Goal: Task Accomplishment & Management: Use online tool/utility

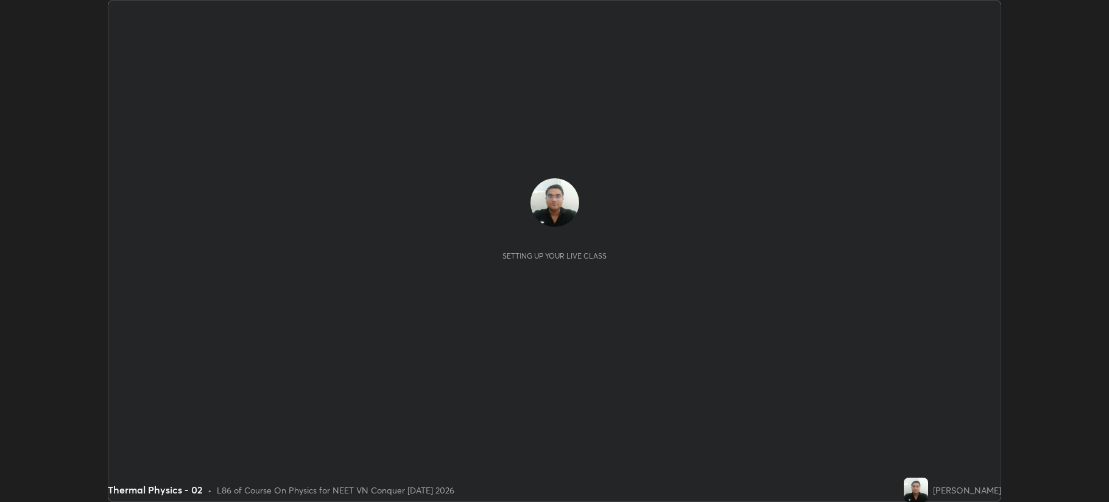
scroll to position [502, 1108]
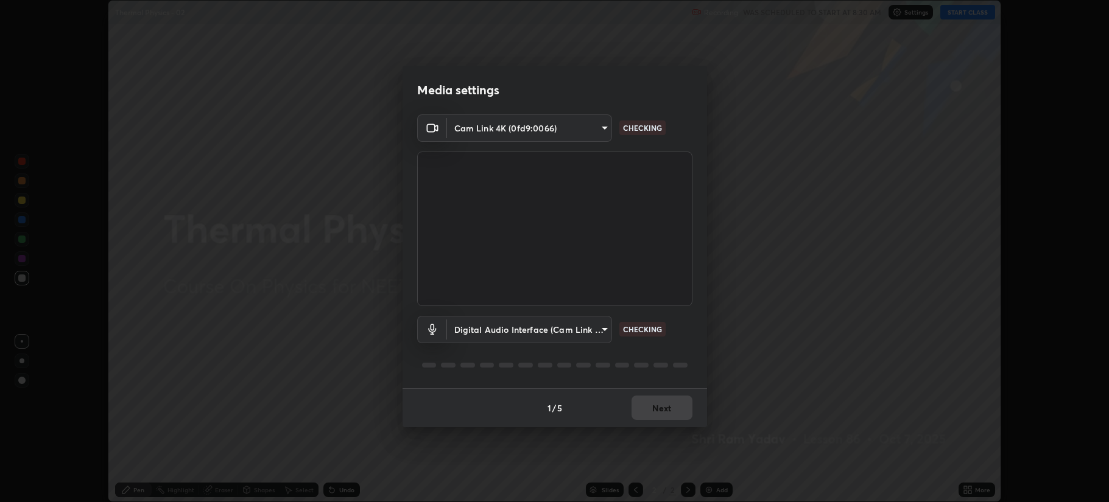
type input "b514d6723dd4d3c471526cd53b1784ca3f70d9044c5aa72a57affb8596088c16"
type input "4b0bcb73a5cd5ad7ac8f15a43def5814917f8cfc26a0fcb8ea41dee10f63b9ca"
click at [646, 409] on button "Next" at bounding box center [661, 408] width 61 height 24
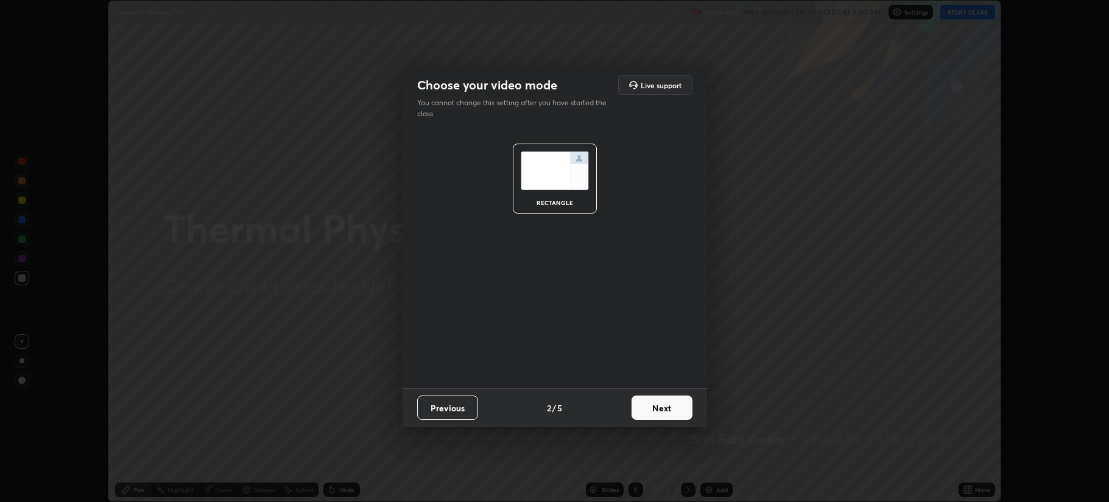
click at [649, 410] on button "Next" at bounding box center [661, 408] width 61 height 24
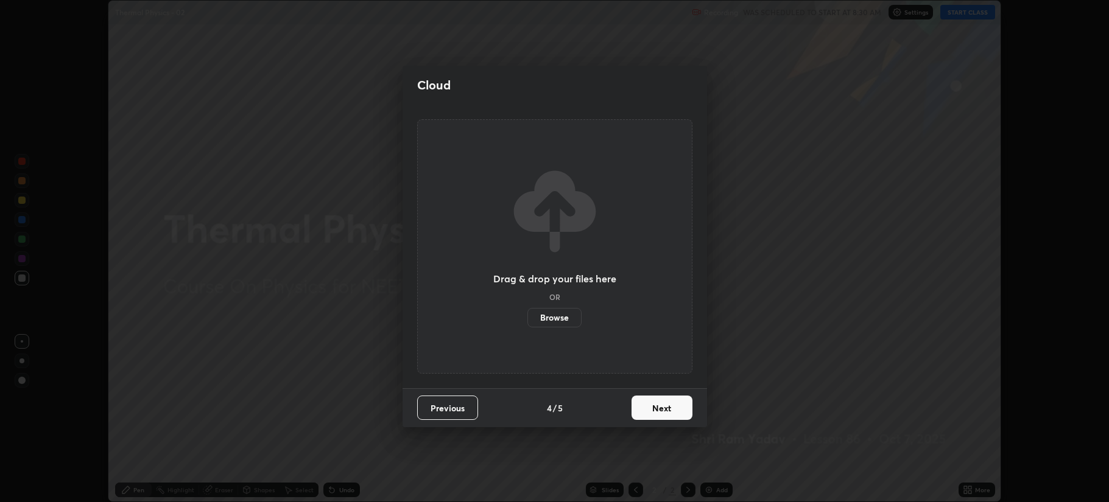
click at [653, 408] on button "Next" at bounding box center [661, 408] width 61 height 24
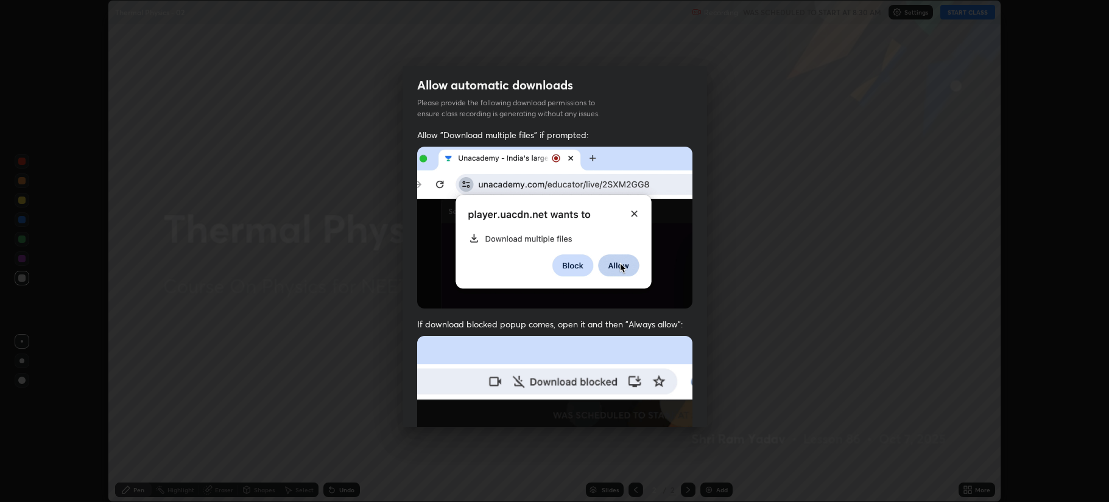
click at [659, 412] on img at bounding box center [554, 469] width 275 height 266
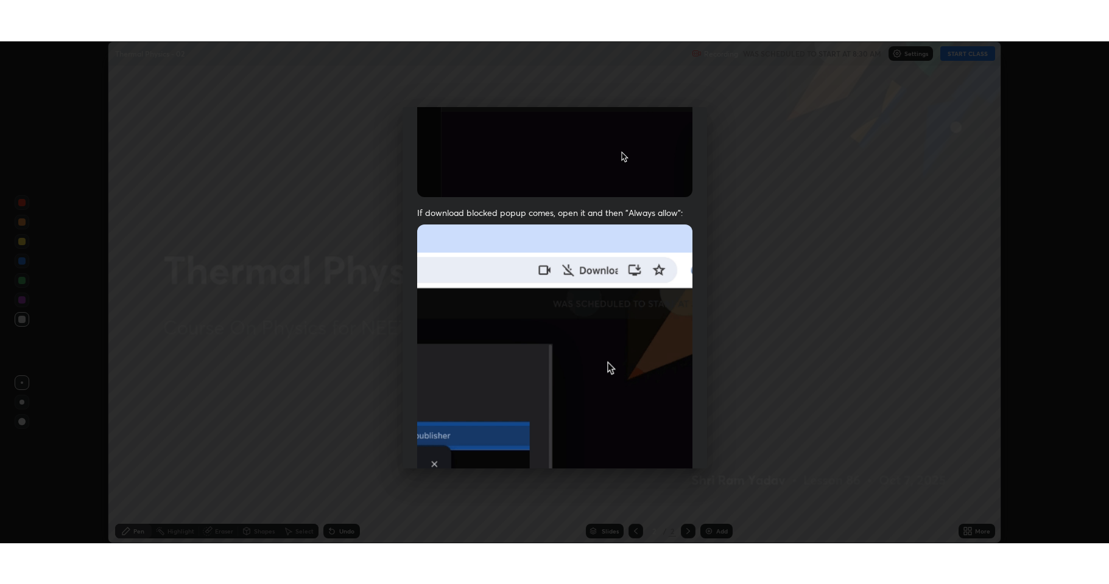
scroll to position [247, 0]
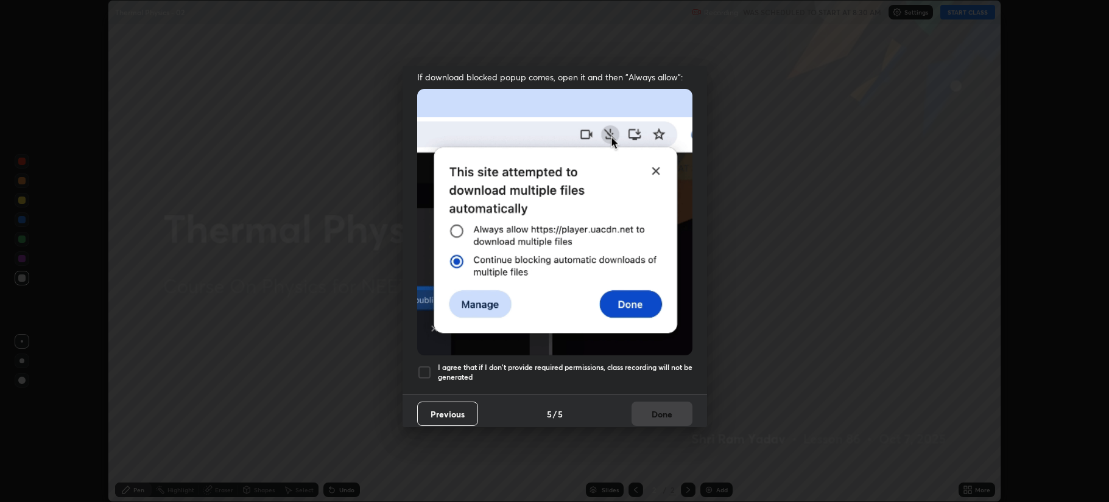
click at [422, 365] on div at bounding box center [424, 372] width 15 height 15
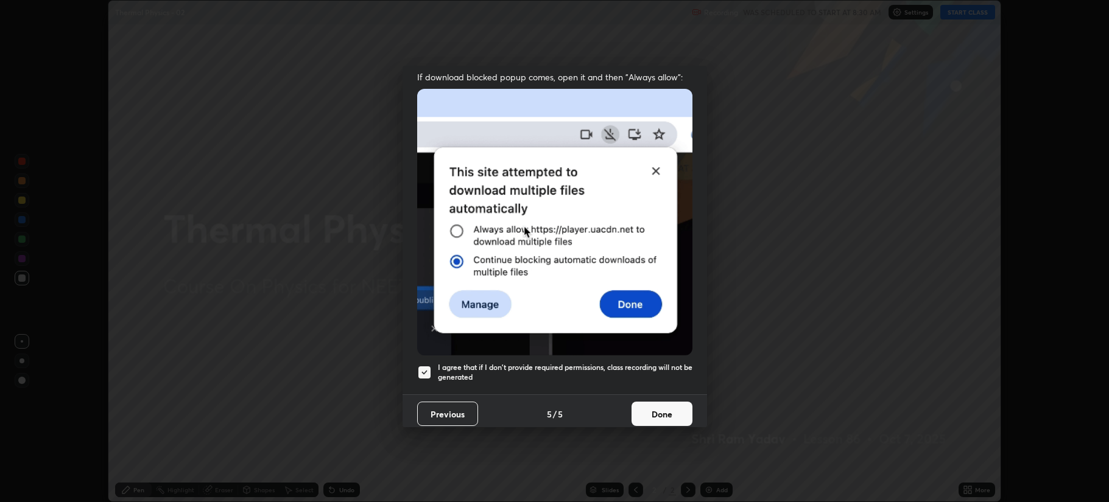
click at [655, 402] on button "Done" at bounding box center [661, 414] width 61 height 24
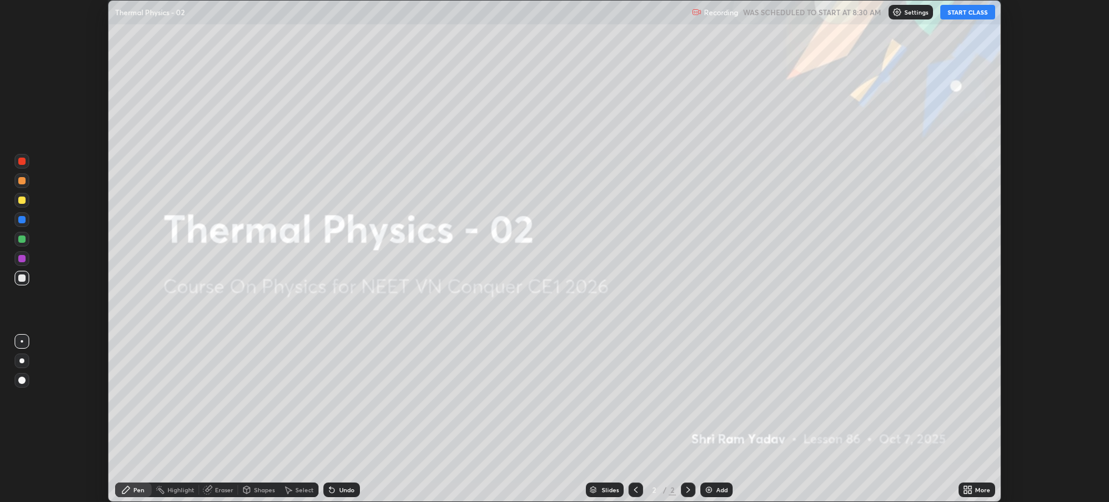
click at [958, 12] on button "START CLASS" at bounding box center [967, 12] width 55 height 15
click at [970, 489] on icon at bounding box center [969, 487] width 3 height 3
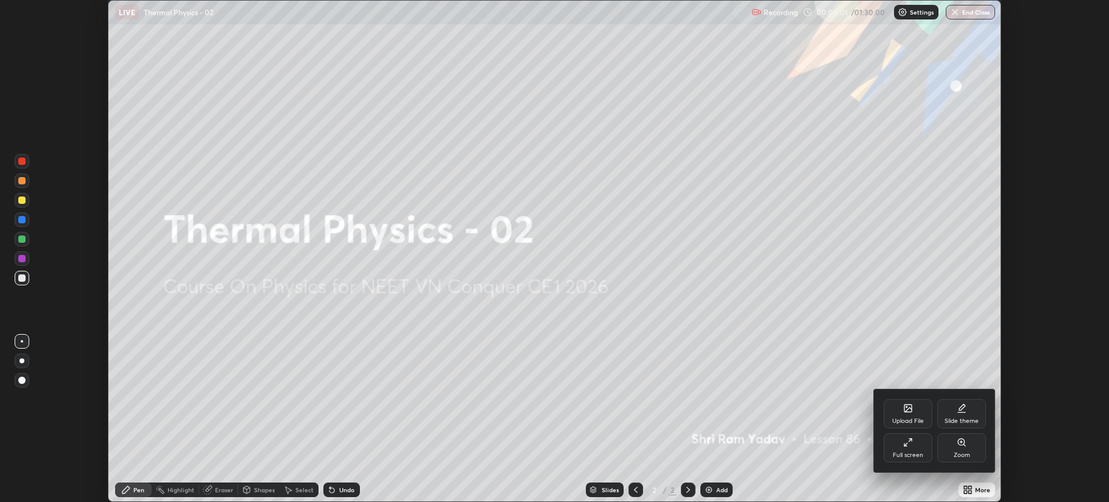
click at [917, 438] on div "Full screen" at bounding box center [907, 447] width 49 height 29
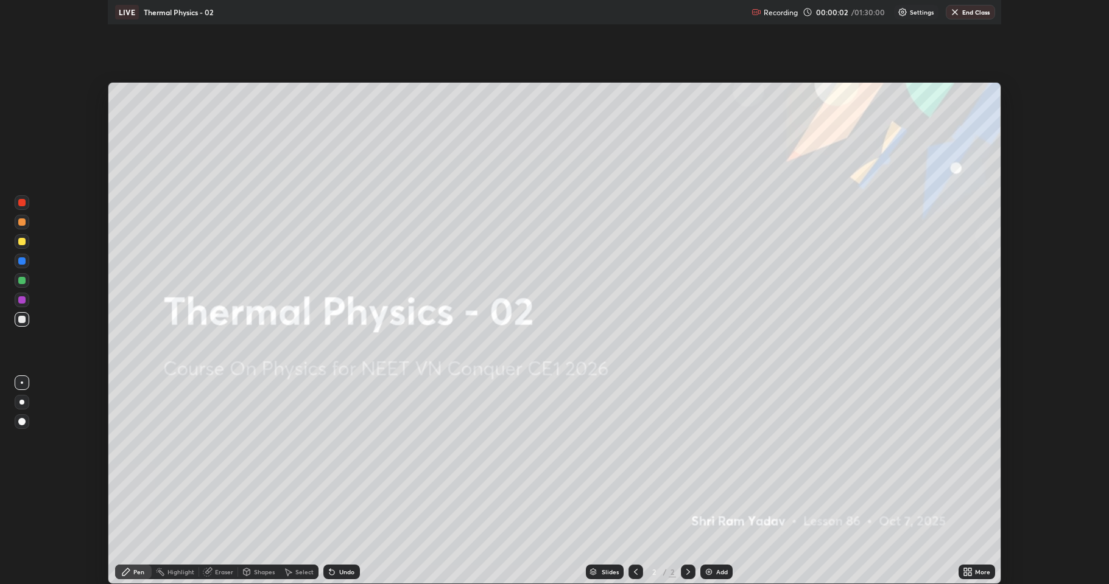
scroll to position [584, 1109]
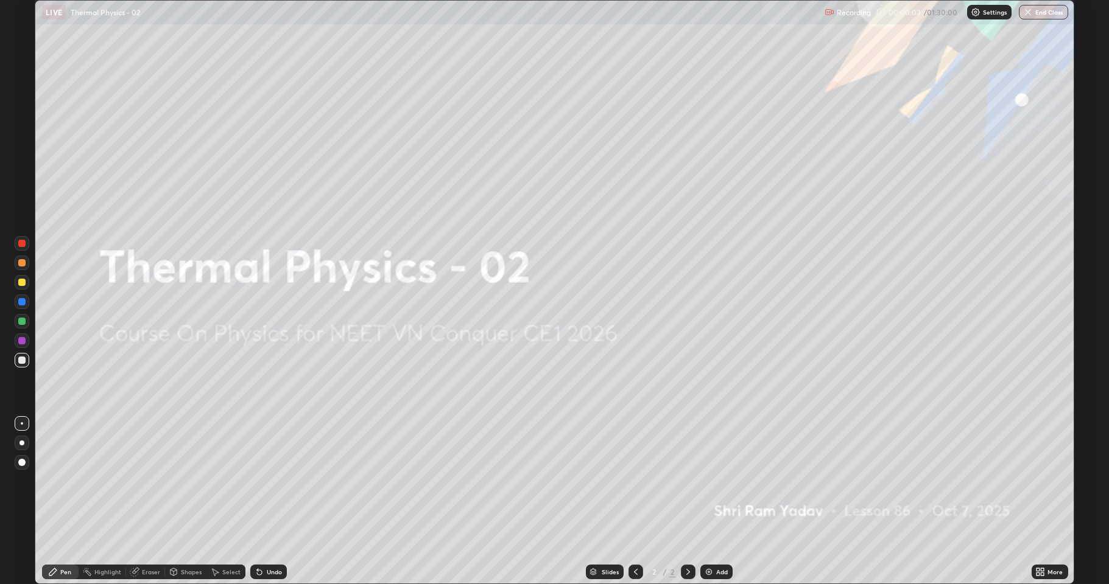
click at [709, 502] on img at bounding box center [709, 572] width 10 height 10
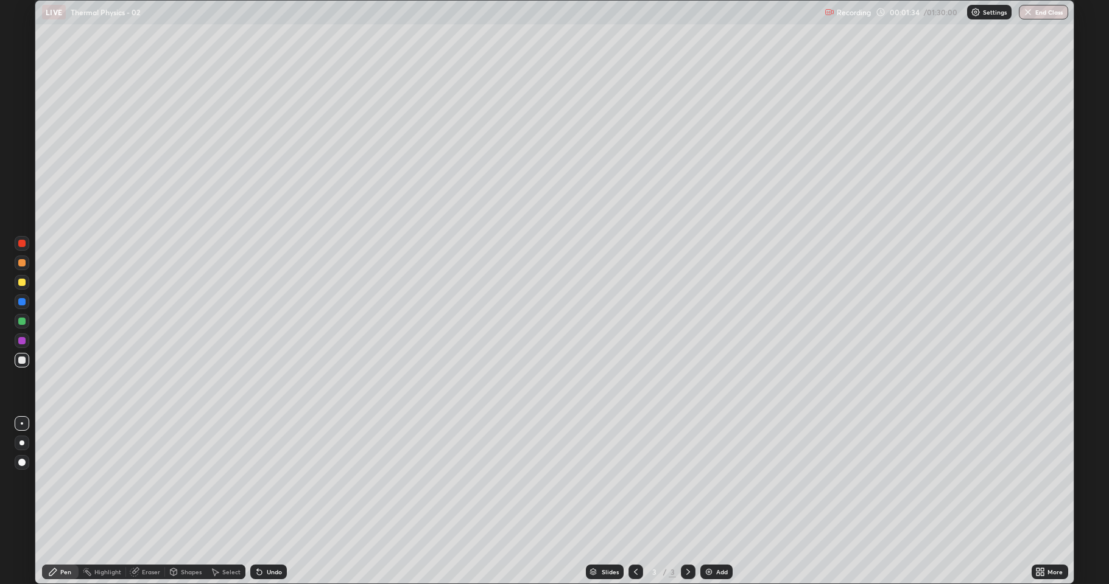
click at [267, 502] on div "Undo" at bounding box center [268, 572] width 37 height 15
click at [268, 502] on div "Undo" at bounding box center [274, 572] width 15 height 6
click at [267, 502] on div "Undo" at bounding box center [274, 572] width 15 height 6
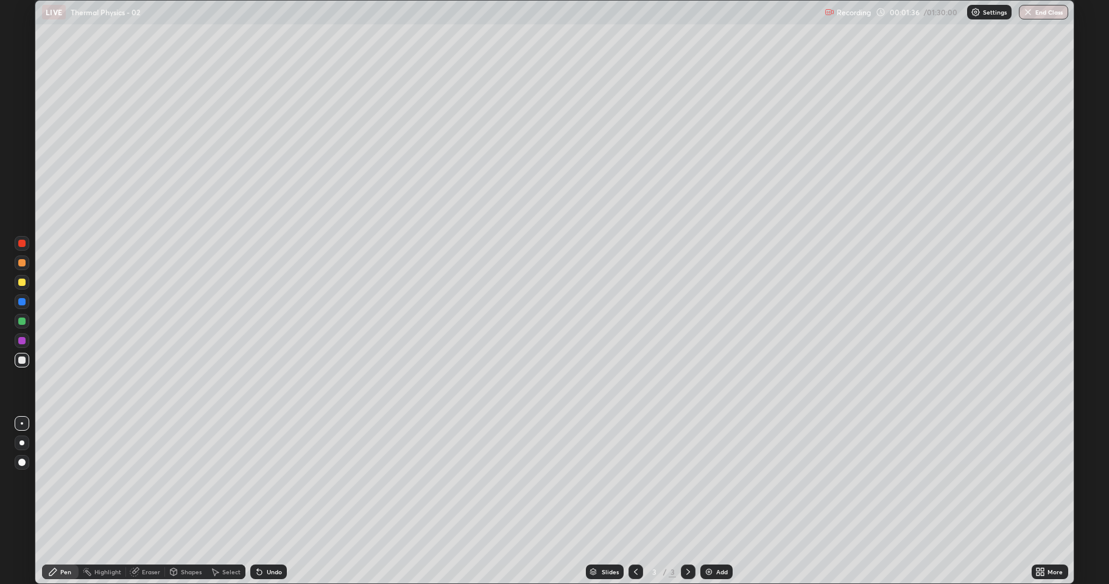
click at [263, 502] on div "Undo" at bounding box center [268, 572] width 37 height 15
click at [716, 502] on div "Add" at bounding box center [722, 572] width 12 height 6
click at [267, 502] on div "Undo" at bounding box center [274, 572] width 15 height 6
click at [146, 502] on div "Eraser" at bounding box center [151, 572] width 18 height 6
click at [67, 502] on div "Pen" at bounding box center [60, 572] width 37 height 15
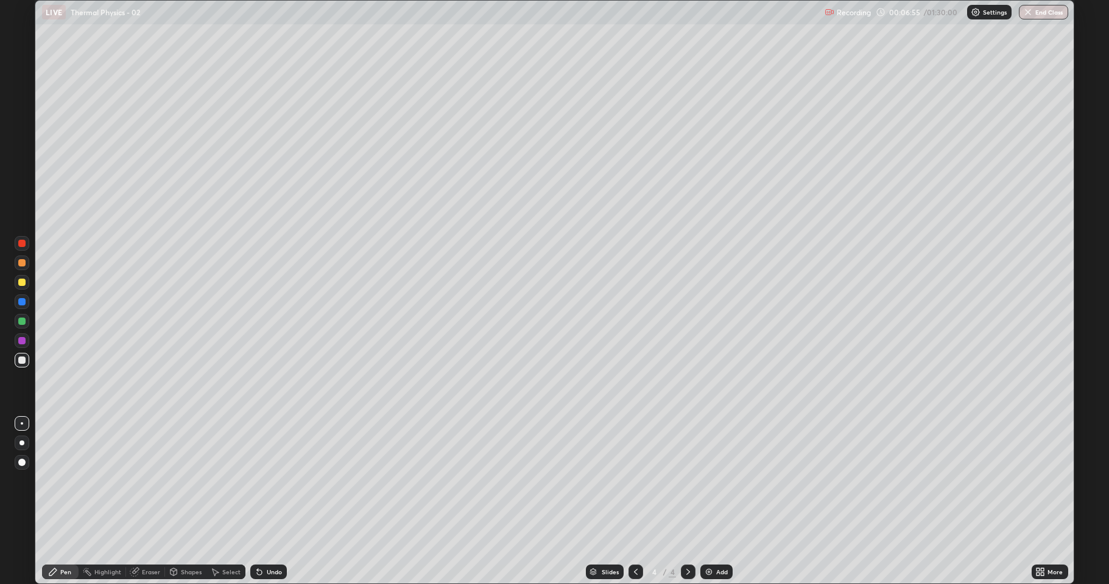
click at [268, 502] on div "Undo" at bounding box center [274, 572] width 15 height 6
click at [269, 502] on div "Undo" at bounding box center [274, 572] width 15 height 6
click at [270, 502] on div "Undo" at bounding box center [274, 572] width 15 height 6
click at [26, 268] on div at bounding box center [22, 263] width 15 height 15
click at [24, 342] on div at bounding box center [21, 340] width 7 height 7
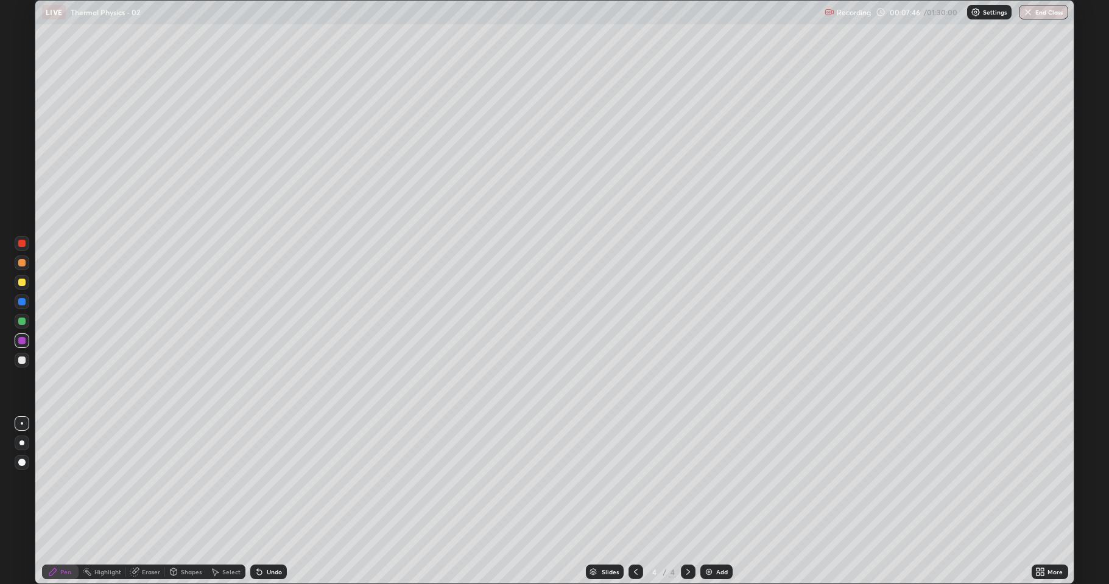
click at [149, 502] on div "Eraser" at bounding box center [151, 572] width 18 height 6
click at [144, 502] on div "Eraser" at bounding box center [151, 572] width 18 height 6
click at [56, 502] on icon at bounding box center [52, 572] width 7 height 7
click at [22, 282] on div at bounding box center [21, 282] width 7 height 7
click at [716, 502] on div "Add" at bounding box center [722, 572] width 12 height 6
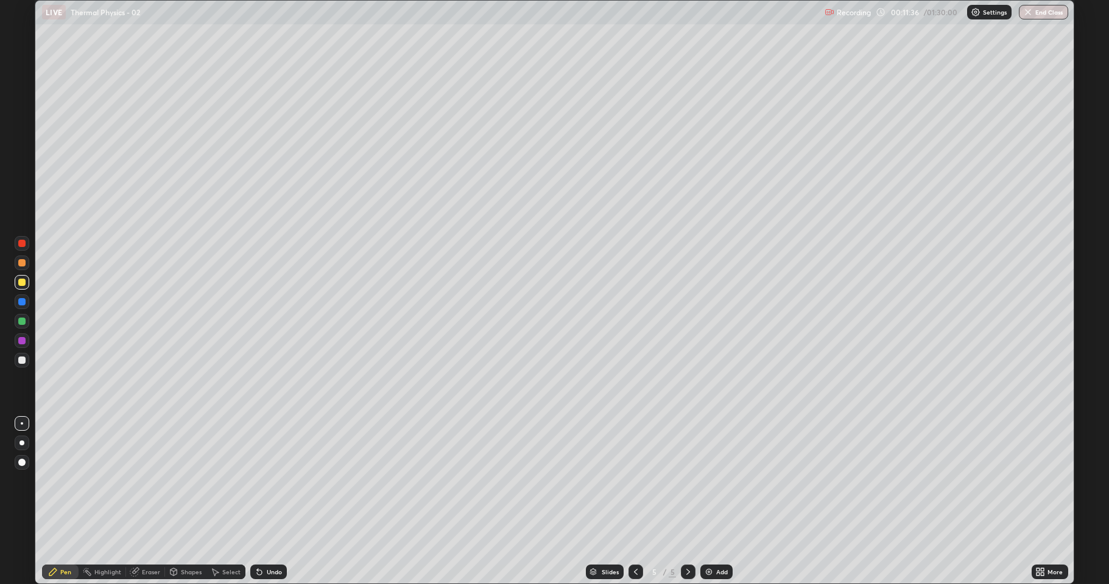
click at [25, 366] on div at bounding box center [22, 360] width 15 height 15
click at [20, 282] on div at bounding box center [21, 282] width 7 height 7
click at [19, 357] on div at bounding box center [21, 360] width 7 height 7
click at [25, 285] on div at bounding box center [21, 282] width 7 height 7
click at [21, 302] on div at bounding box center [21, 301] width 7 height 7
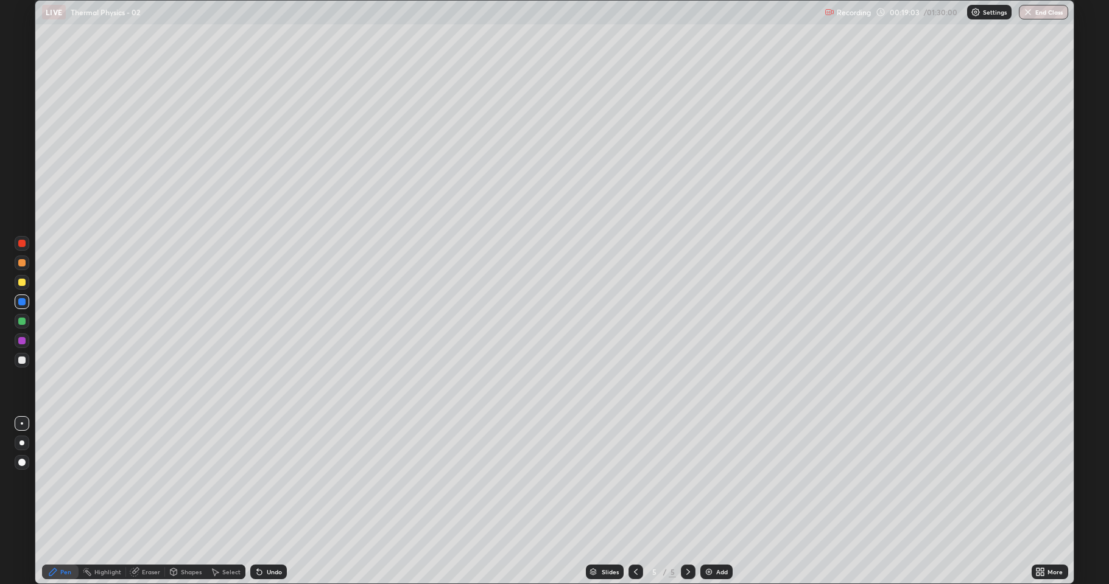
click at [712, 502] on img at bounding box center [709, 572] width 10 height 10
click at [24, 360] on div at bounding box center [21, 360] width 7 height 7
click at [264, 502] on div "Undo" at bounding box center [268, 572] width 37 height 15
click at [277, 502] on div "Undo" at bounding box center [274, 572] width 15 height 6
click at [268, 502] on div "Undo" at bounding box center [268, 572] width 37 height 15
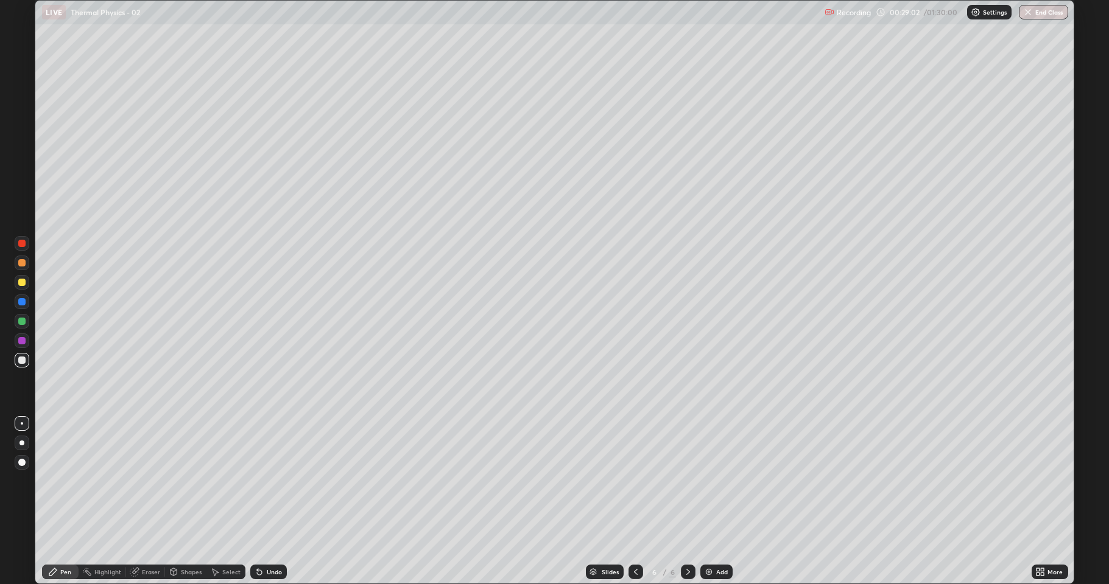
click at [717, 502] on div "Add" at bounding box center [722, 572] width 12 height 6
click at [22, 264] on div at bounding box center [21, 262] width 7 height 7
click at [710, 502] on img at bounding box center [709, 572] width 10 height 10
click at [21, 359] on div at bounding box center [21, 360] width 7 height 7
click at [264, 502] on div "Undo" at bounding box center [268, 572] width 37 height 15
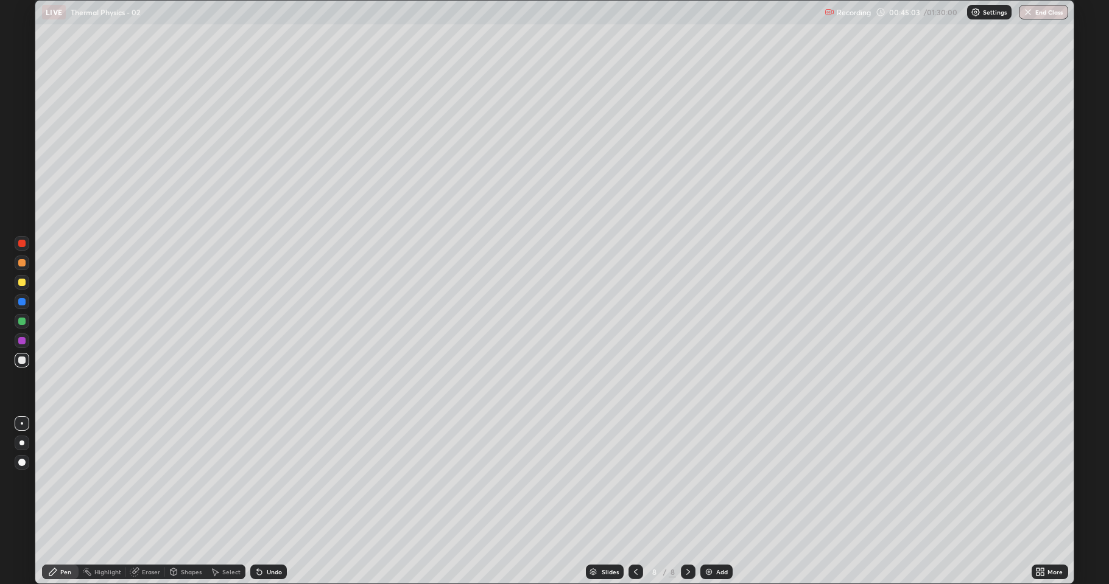
click at [707, 502] on img at bounding box center [709, 572] width 10 height 10
click at [267, 502] on div "Undo" at bounding box center [268, 572] width 37 height 15
click at [270, 502] on div "Undo" at bounding box center [268, 572] width 37 height 15
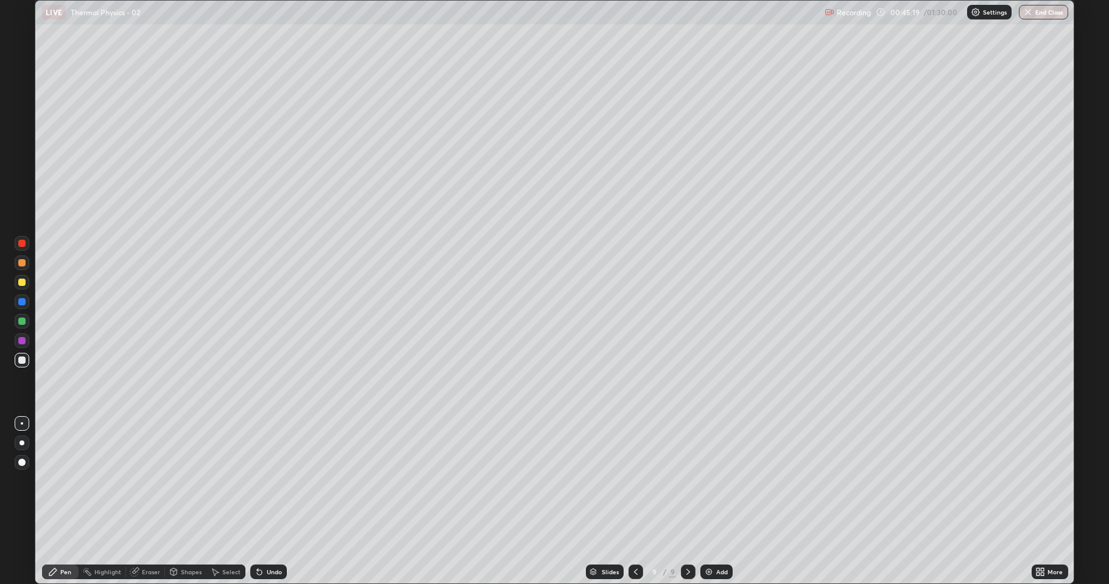
click at [268, 502] on div "Undo" at bounding box center [268, 572] width 37 height 15
click at [283, 502] on div "Undo" at bounding box center [268, 572] width 37 height 15
click at [271, 502] on div "Undo" at bounding box center [268, 572] width 37 height 15
click at [275, 502] on div "Undo" at bounding box center [274, 572] width 15 height 6
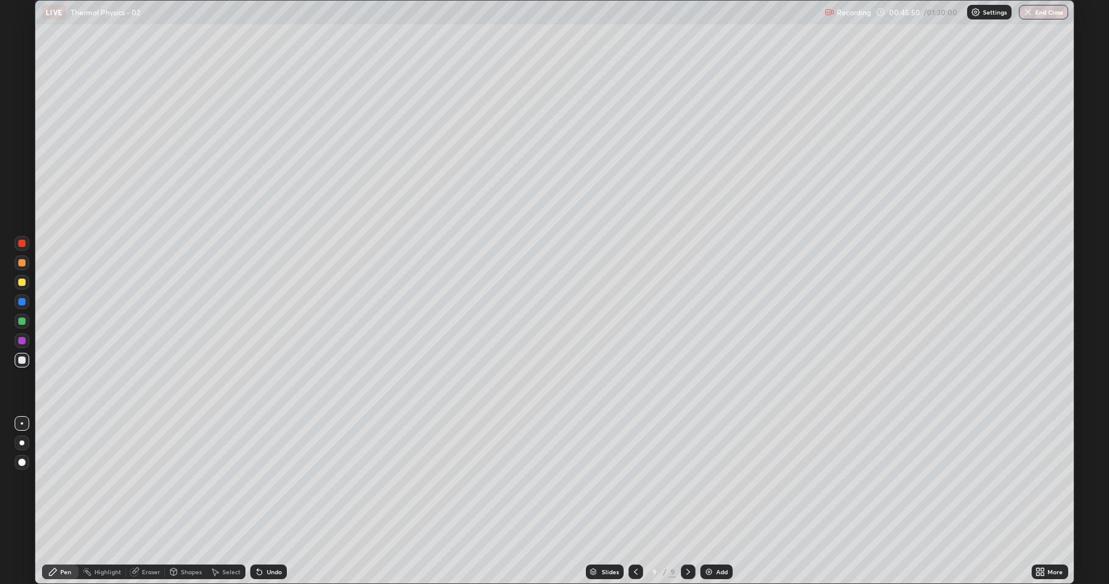
click at [273, 502] on div "Undo" at bounding box center [274, 572] width 15 height 6
click at [274, 502] on div "Undo" at bounding box center [274, 572] width 15 height 6
click at [268, 502] on div "Undo" at bounding box center [268, 572] width 37 height 15
click at [270, 502] on div "Undo" at bounding box center [268, 572] width 37 height 15
click at [276, 502] on div "Undo" at bounding box center [274, 572] width 15 height 6
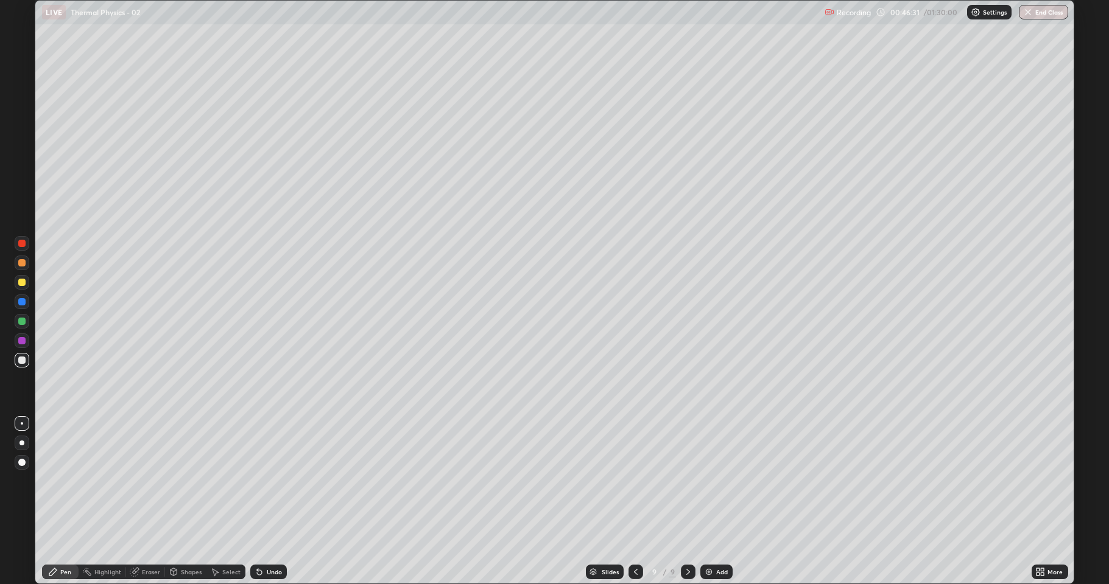
click at [19, 276] on div at bounding box center [22, 282] width 15 height 15
click at [19, 303] on div at bounding box center [21, 301] width 7 height 7
click at [17, 264] on div at bounding box center [22, 263] width 15 height 15
click at [23, 360] on div at bounding box center [21, 360] width 7 height 7
click at [716, 502] on div "Add" at bounding box center [722, 572] width 12 height 6
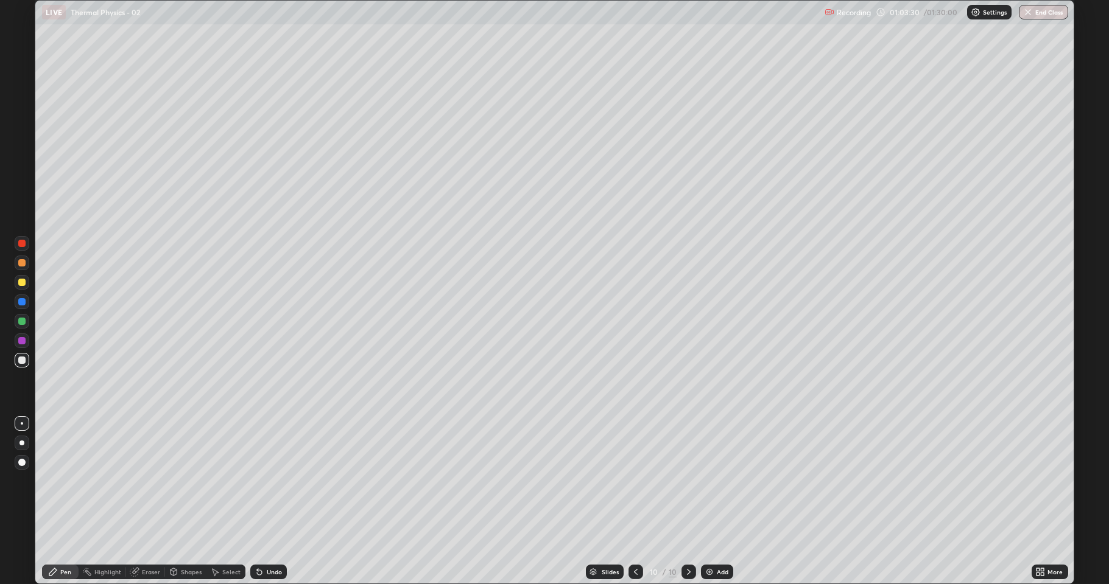
click at [267, 502] on div "Undo" at bounding box center [274, 572] width 15 height 6
click at [264, 502] on div "Undo" at bounding box center [268, 572] width 37 height 15
click at [717, 502] on div "Add" at bounding box center [723, 572] width 12 height 6
click at [1077, 275] on div "Setting up your live class" at bounding box center [554, 292] width 1109 height 584
click at [714, 502] on div "Add" at bounding box center [716, 572] width 32 height 15
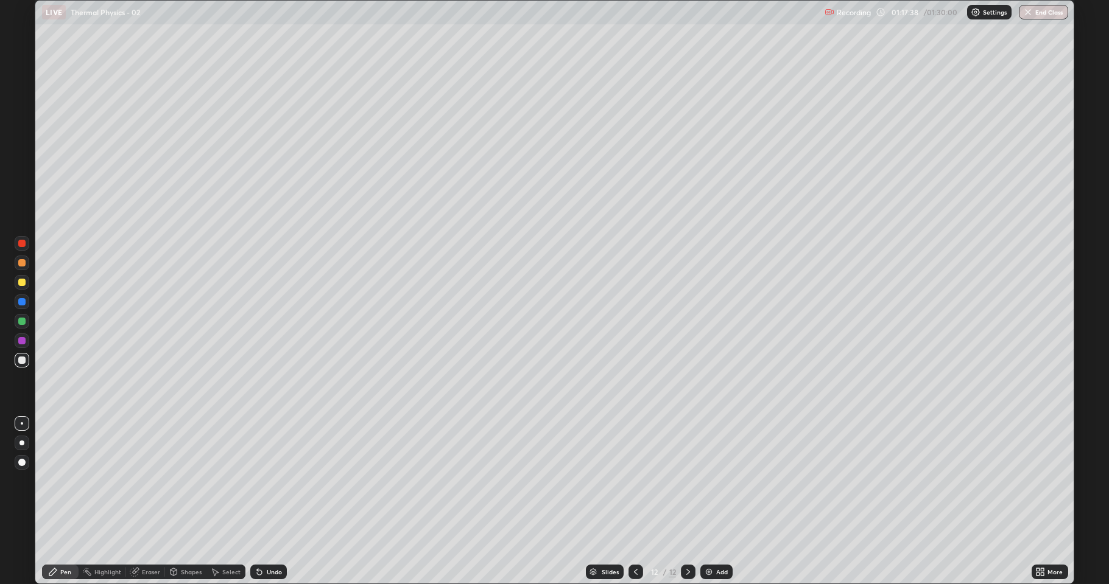
click at [270, 502] on div "Undo" at bounding box center [274, 572] width 15 height 6
click at [268, 502] on div "Undo" at bounding box center [268, 572] width 37 height 15
click at [18, 339] on div at bounding box center [22, 341] width 15 height 15
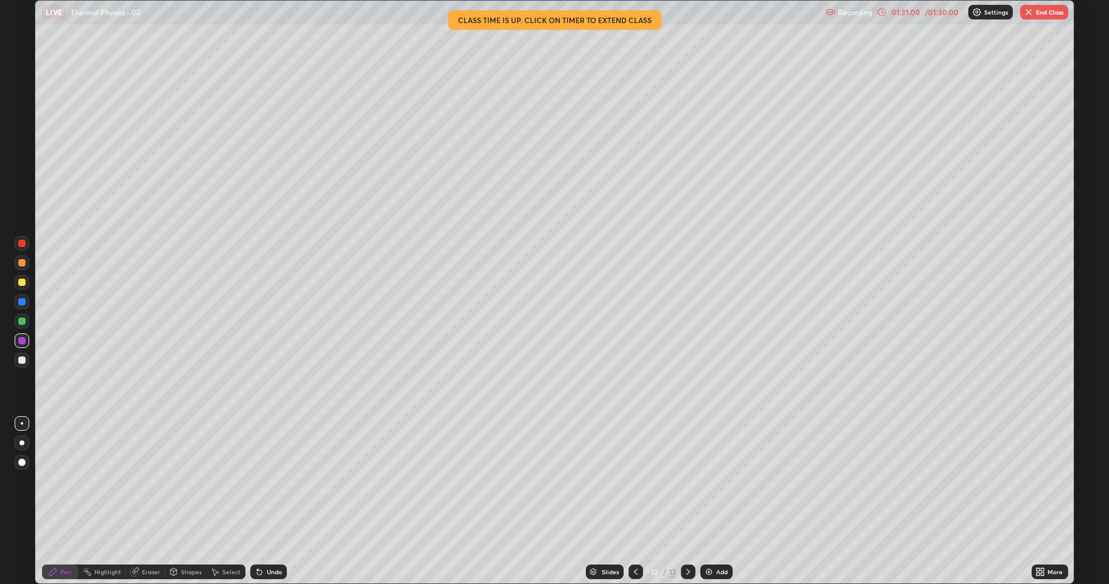
click at [1032, 18] on button "End Class" at bounding box center [1044, 12] width 48 height 15
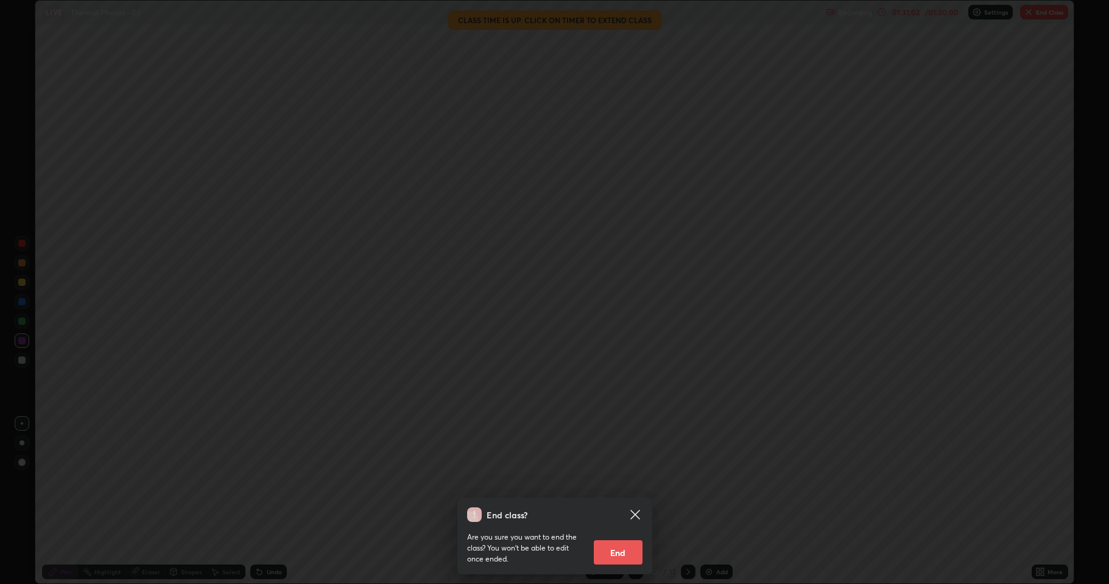
click at [610, 502] on button "End" at bounding box center [618, 553] width 49 height 24
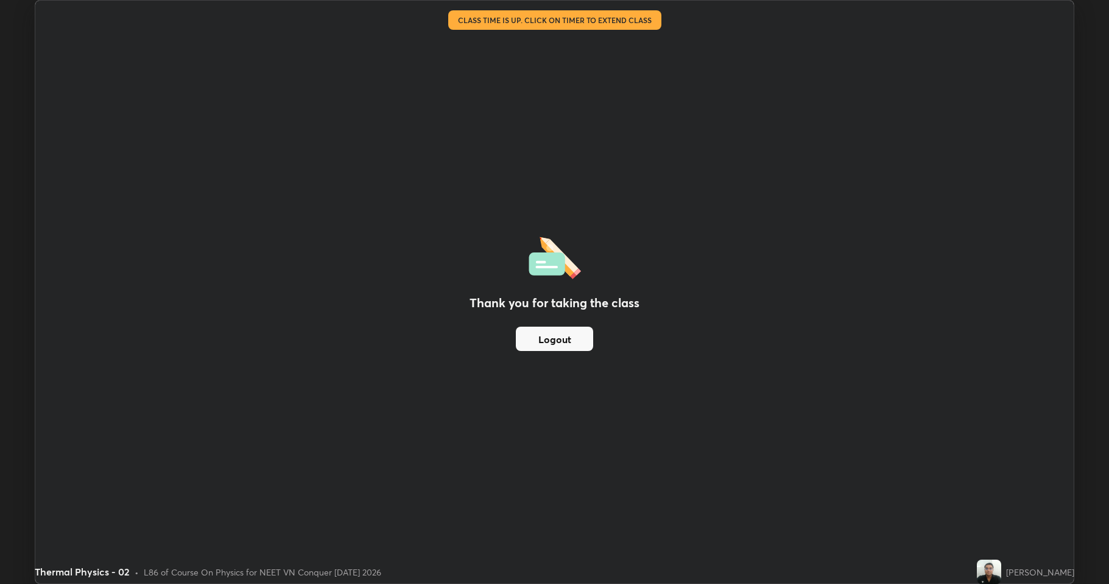
click at [665, 334] on div "Thank you for taking the class Logout" at bounding box center [554, 292] width 1038 height 583
